Goal: Navigation & Orientation: Find specific page/section

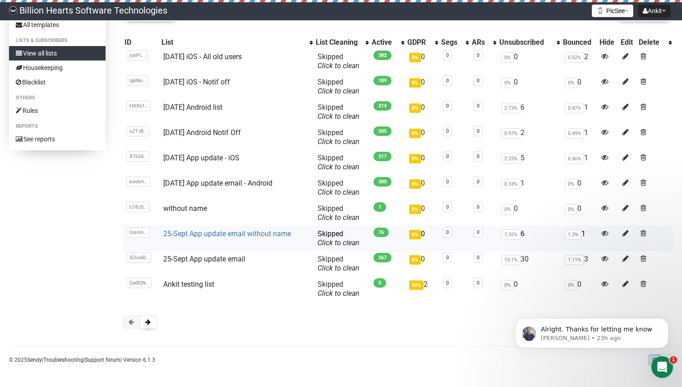
click at [195, 231] on link "25-Sept App update email without name" at bounding box center [227, 233] width 128 height 9
click at [200, 258] on link "25-Sept App update email" at bounding box center [204, 258] width 82 height 9
click at [150, 323] on button at bounding box center [147, 322] width 17 height 14
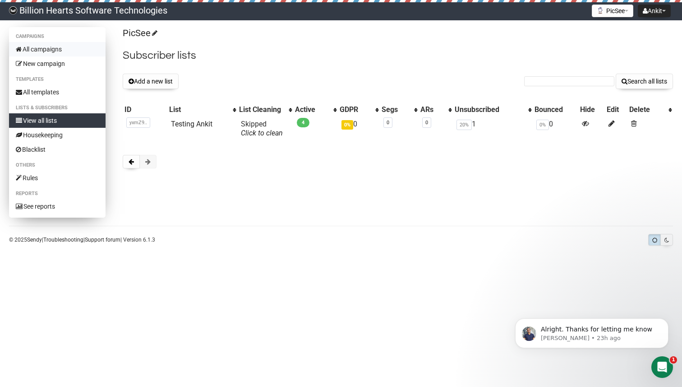
click at [57, 51] on link "All campaigns" at bounding box center [57, 49] width 97 height 14
